Goal: Use online tool/utility: Utilize a website feature to perform a specific function

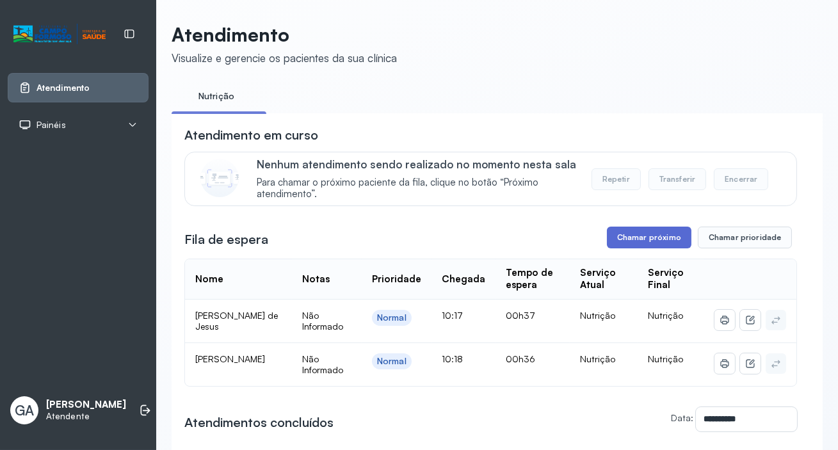
click at [619, 231] on button "Chamar próximo" at bounding box center [649, 238] width 85 height 22
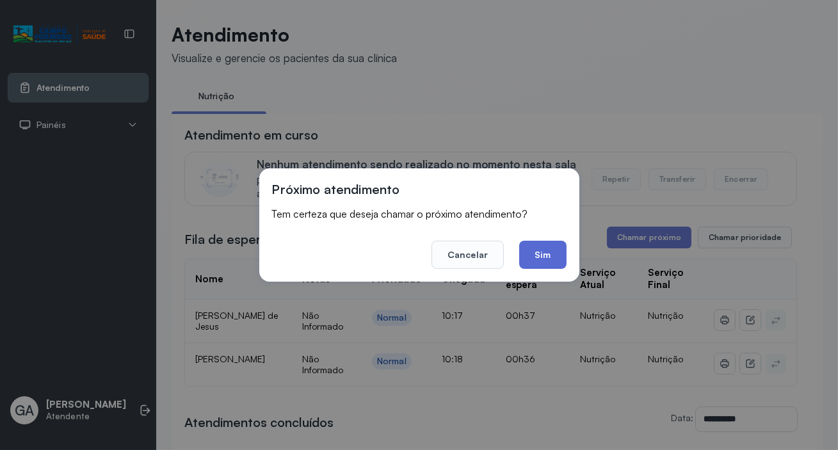
click at [547, 263] on button "Sim" at bounding box center [542, 255] width 47 height 28
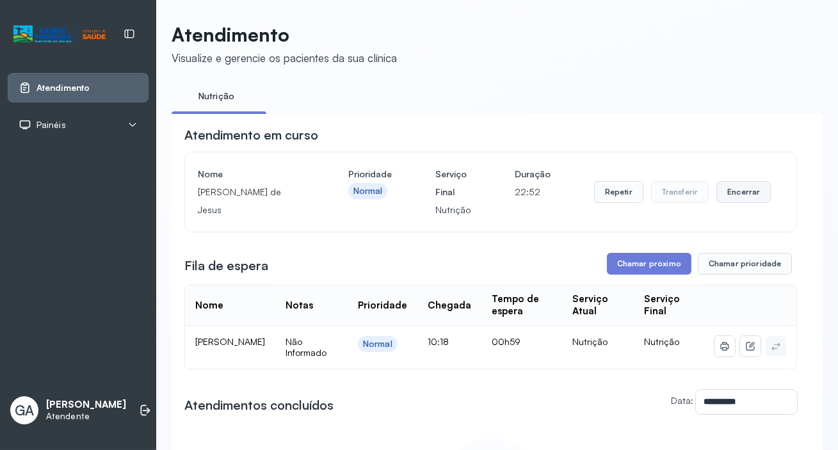
click at [725, 191] on button "Encerrar" at bounding box center [744, 192] width 54 height 22
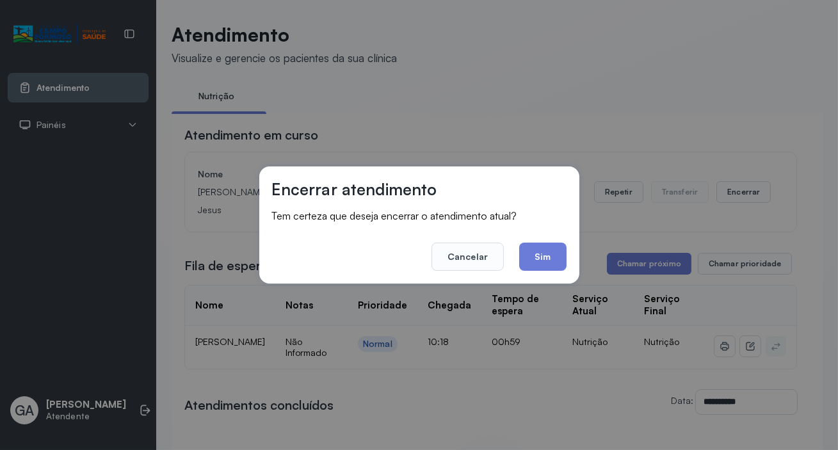
click at [567, 254] on div "Encerrar atendimento Tem certeza que deseja encerrar o atendimento atual? Cance…" at bounding box center [419, 224] width 320 height 117
click at [562, 256] on button "Sim" at bounding box center [542, 257] width 47 height 28
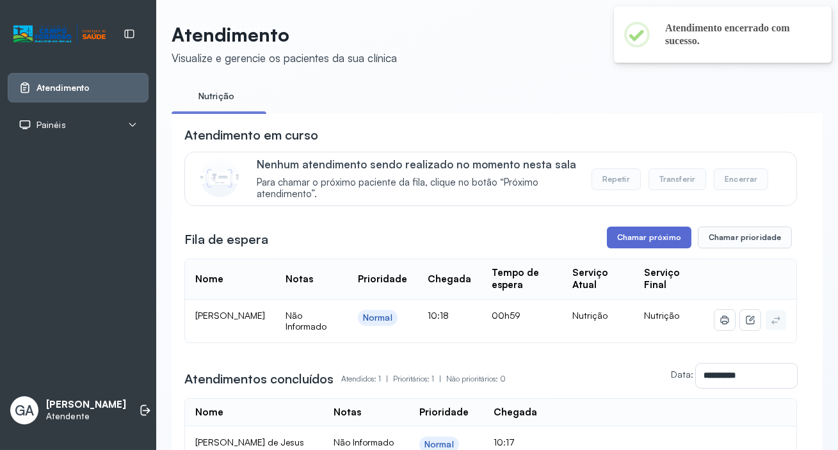
click at [629, 243] on button "Chamar próximo" at bounding box center [649, 238] width 85 height 22
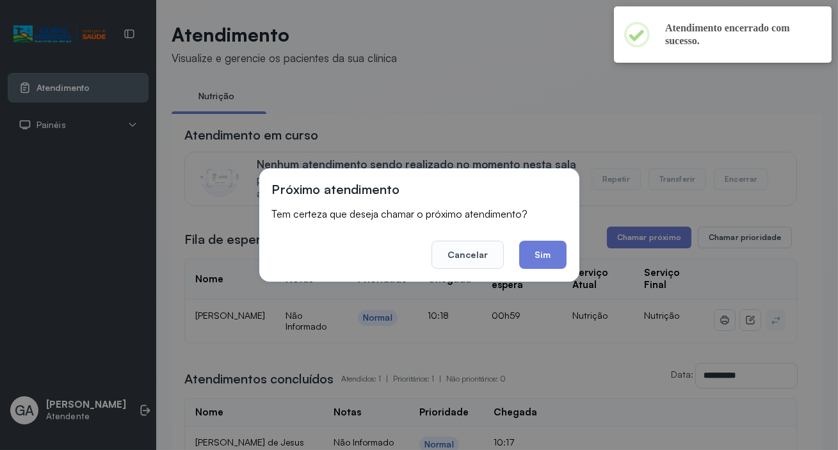
drag, startPoint x: 568, startPoint y: 252, endPoint x: 548, endPoint y: 252, distance: 19.9
click at [566, 252] on div "Próximo atendimento Tem certeza que deseja chamar o próximo atendimento? Cancel…" at bounding box center [419, 224] width 320 height 113
click at [548, 252] on button "Sim" at bounding box center [542, 255] width 47 height 28
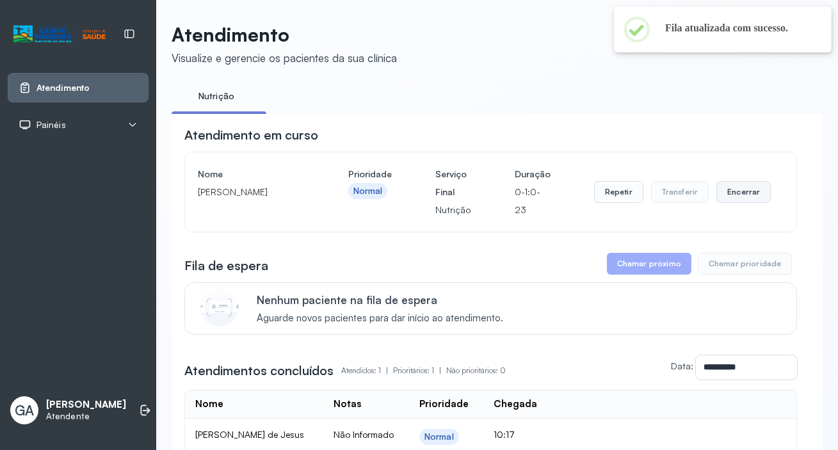
click at [748, 197] on button "Encerrar" at bounding box center [744, 192] width 54 height 22
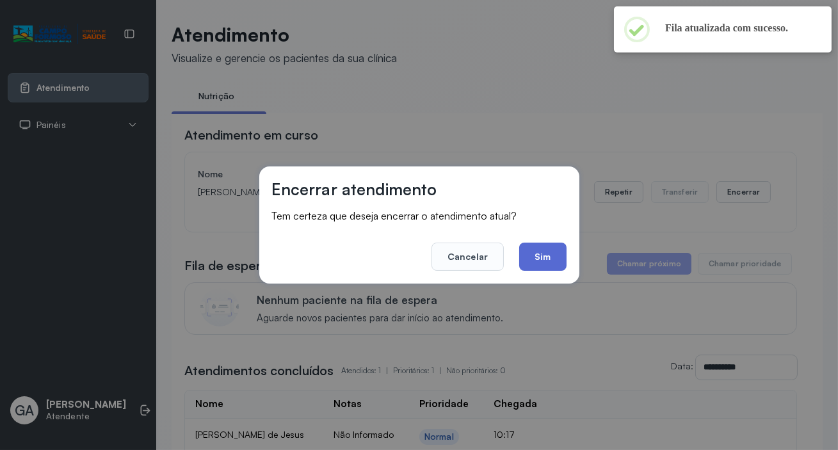
click at [528, 257] on button "Sim" at bounding box center [542, 257] width 47 height 28
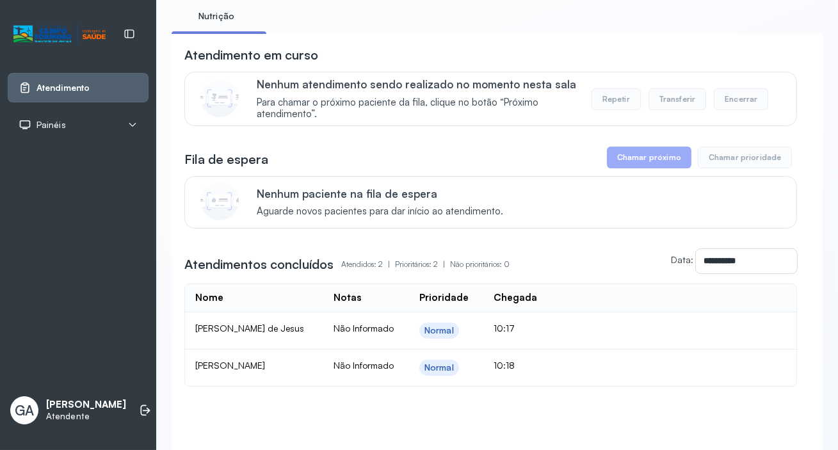
scroll to position [145, 0]
